Goal: Task Accomplishment & Management: Complete application form

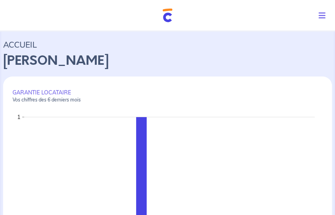
click at [323, 14] on icon "Toggle navigation" at bounding box center [322, 16] width 7 height 8
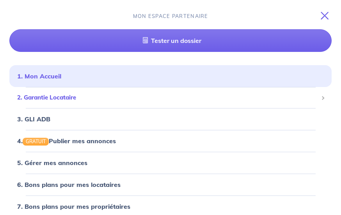
click at [66, 98] on span "2. Garantie Locataire" at bounding box center [167, 97] width 301 height 9
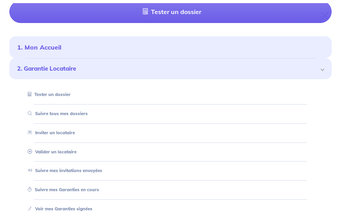
scroll to position [39, 0]
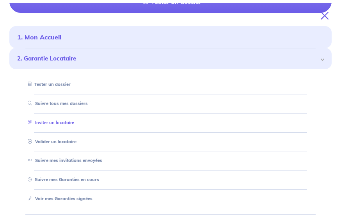
click at [59, 123] on link "Inviter un locataire" at bounding box center [50, 122] width 50 height 5
select select "FR"
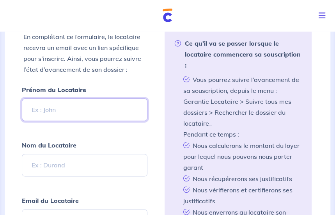
scroll to position [259, 0]
type input "vereilino"
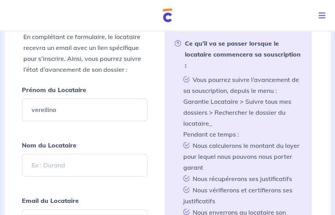
scroll to position [298, 0]
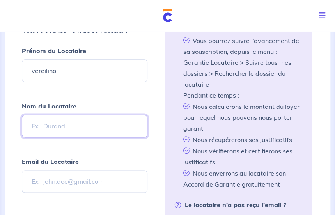
click at [59, 123] on input "Nom du Locataire" at bounding box center [85, 126] width 126 height 23
type input "[PERSON_NAME]"
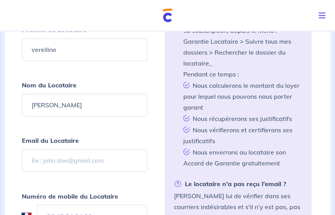
scroll to position [337, 0]
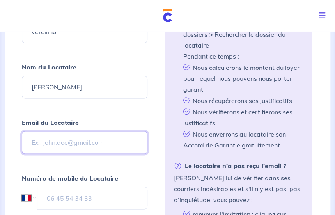
click at [69, 144] on input "Email du Locataire" at bounding box center [85, 142] width 126 height 23
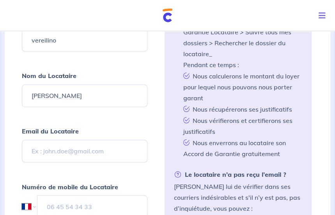
scroll to position [329, 0]
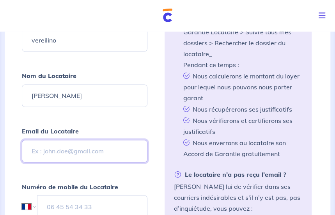
click at [71, 141] on input "Email du Locataire" at bounding box center [85, 151] width 126 height 23
type input "[EMAIL_ADDRESS][DOMAIN_NAME]"
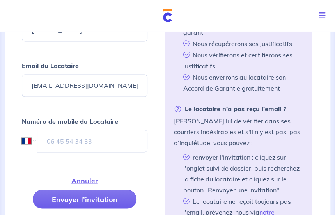
scroll to position [407, 0]
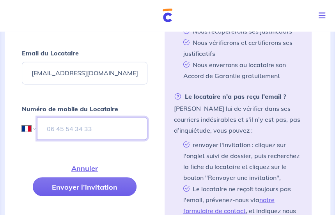
click at [58, 127] on input "tel" at bounding box center [92, 128] width 110 height 23
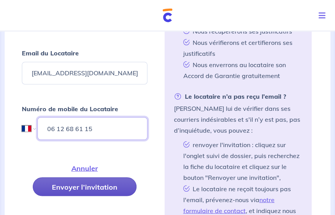
type input "06 12 68 61 15"
click at [81, 185] on button "Envoyer l’invitation" at bounding box center [85, 186] width 104 height 19
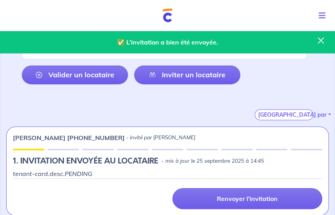
scroll to position [76, 0]
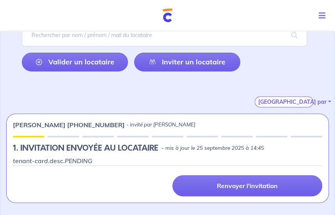
scroll to position [73, 0]
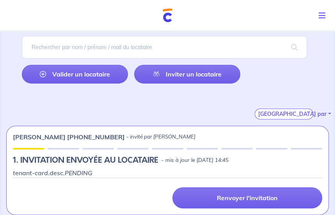
scroll to position [78, 0]
